Goal: Complete application form

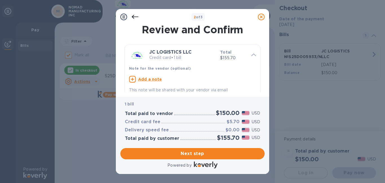
scroll to position [59, 0]
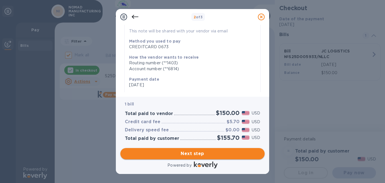
click at [205, 156] on span "Next step" at bounding box center [192, 153] width 135 height 7
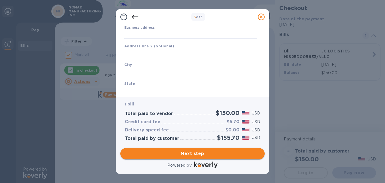
type input "[GEOGRAPHIC_DATA]"
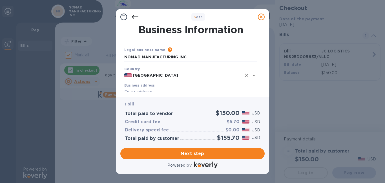
scroll to position [28, 0]
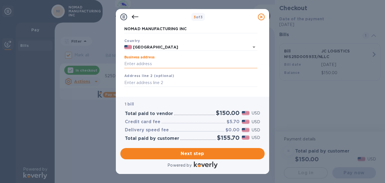
click at [162, 64] on input "Business address" at bounding box center [190, 64] width 133 height 8
type input "1208 S STATE ROUTE 260"
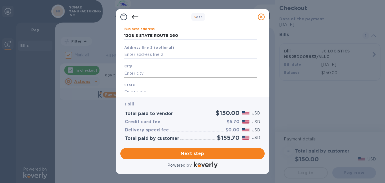
click at [154, 70] on input "text" at bounding box center [190, 73] width 133 height 8
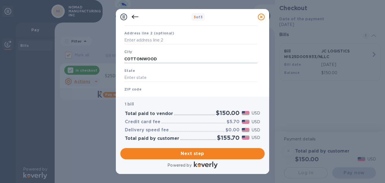
scroll to position [85, 0]
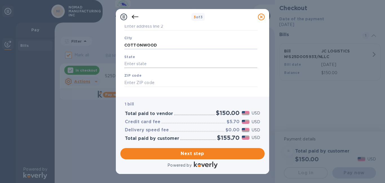
type input "COTTONWOOD"
click at [154, 63] on input "text" at bounding box center [190, 64] width 133 height 8
type input "AZ"
click at [150, 82] on input "text" at bounding box center [190, 82] width 133 height 8
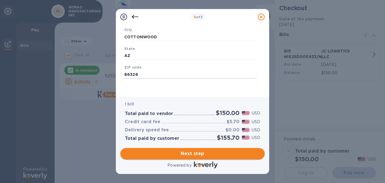
type input "86326"
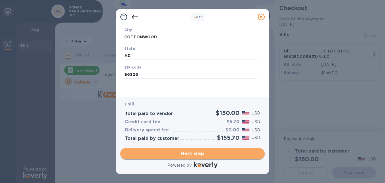
click at [215, 153] on span "Next step" at bounding box center [192, 153] width 135 height 7
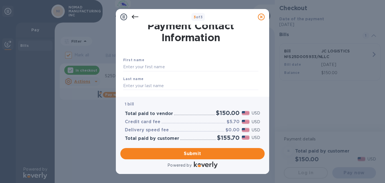
scroll to position [0, 0]
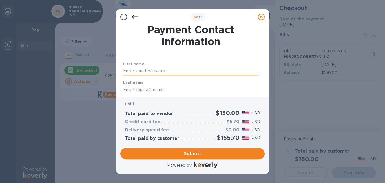
click at [177, 71] on input "text" at bounding box center [190, 71] width 135 height 8
type input "[PERSON_NAME]"
click at [144, 89] on input "text" at bounding box center [190, 89] width 135 height 8
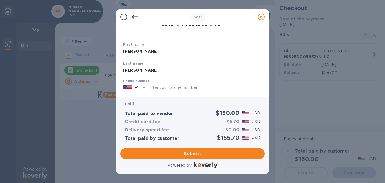
scroll to position [28, 0]
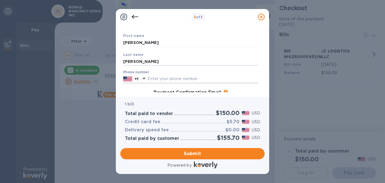
type input "[PERSON_NAME]"
click at [128, 79] on img at bounding box center [127, 79] width 9 height 6
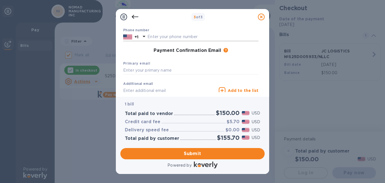
scroll to position [56, 0]
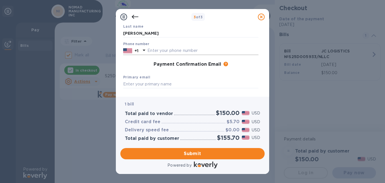
click at [124, 48] on img at bounding box center [127, 51] width 9 height 6
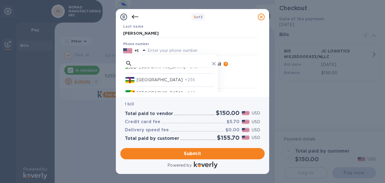
scroll to position [479, 0]
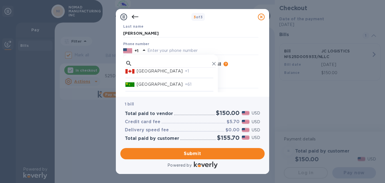
click at [139, 71] on p "[GEOGRAPHIC_DATA]" at bounding box center [160, 71] width 46 height 6
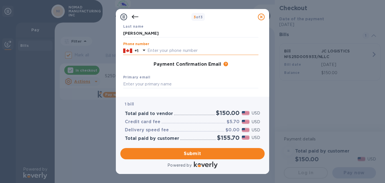
click at [179, 50] on input "text" at bounding box center [202, 50] width 111 height 8
type input "4035297889"
type input "[EMAIL_ADDRESS][DOMAIN_NAME]"
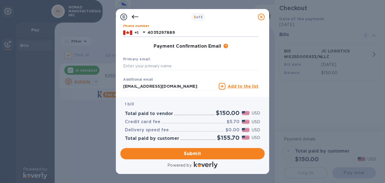
scroll to position [85, 0]
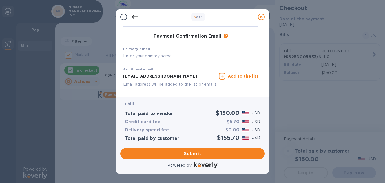
click at [159, 55] on input "text" at bounding box center [190, 56] width 135 height 8
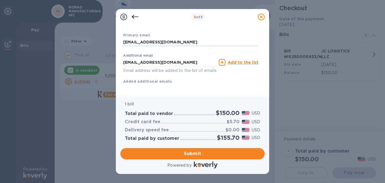
scroll to position [106, 0]
type input "[EMAIL_ADDRESS][DOMAIN_NAME]"
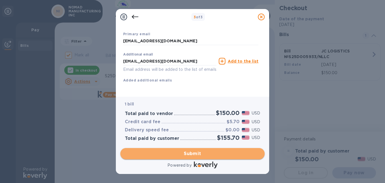
click at [203, 154] on span "Submit" at bounding box center [192, 153] width 135 height 7
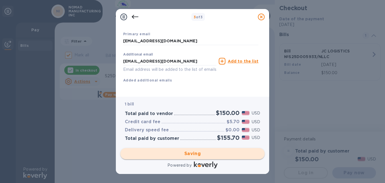
checkbox input "false"
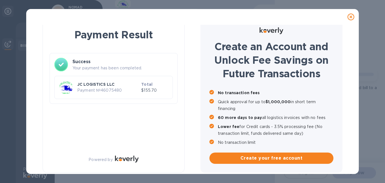
scroll to position [8, 0]
